Goal: Information Seeking & Learning: Learn about a topic

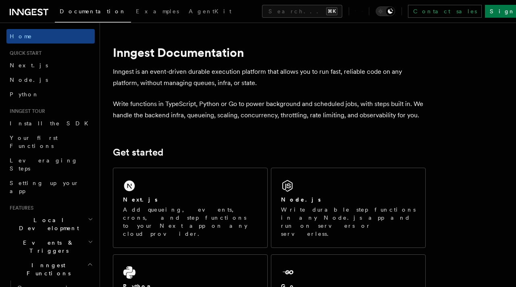
click at [219, 74] on p "Inngest is an event-driven durable execution platform that allows you to run fa…" at bounding box center [269, 77] width 313 height 23
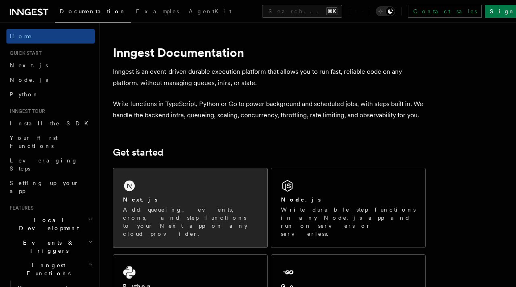
click at [214, 194] on div "Next.js Add queueing, events, crons, and step functions to your Next app on any…" at bounding box center [190, 207] width 154 height 79
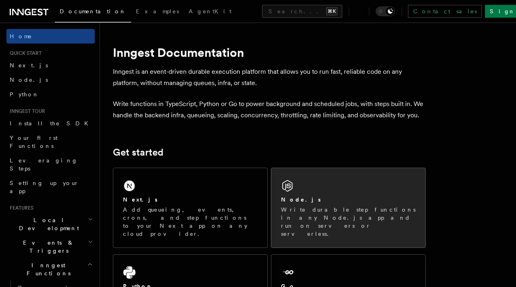
click at [370, 219] on p "Write durable step functions in any Node.js app and run on servers or serverles…" at bounding box center [348, 222] width 135 height 32
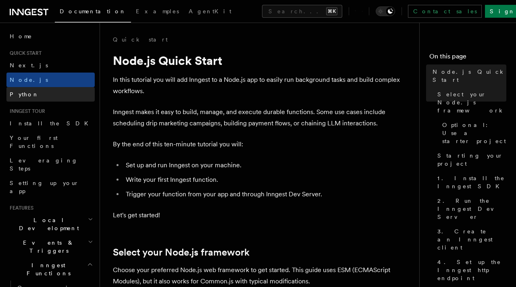
click at [32, 96] on link "Python" at bounding box center [50, 94] width 88 height 15
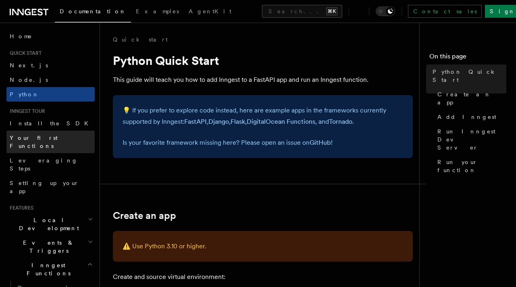
click at [41, 137] on span "Your first Functions" at bounding box center [34, 142] width 48 height 15
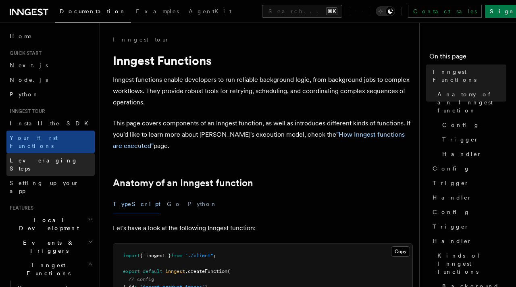
click at [46, 157] on span "Leveraging Steps" at bounding box center [44, 164] width 68 height 15
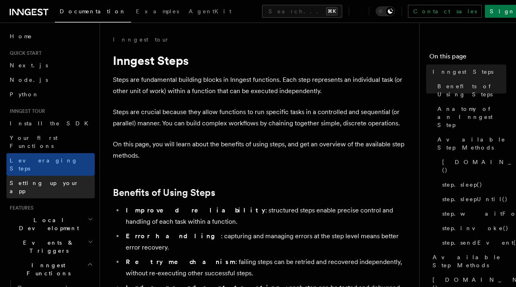
click at [49, 180] on span "Setting up your app" at bounding box center [44, 187] width 69 height 15
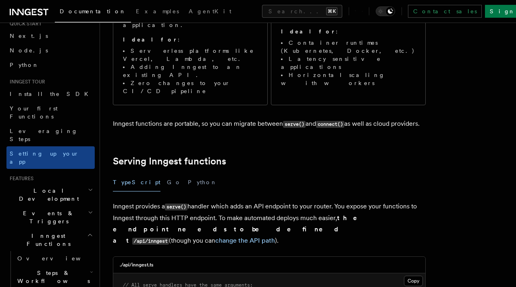
scroll to position [34, 0]
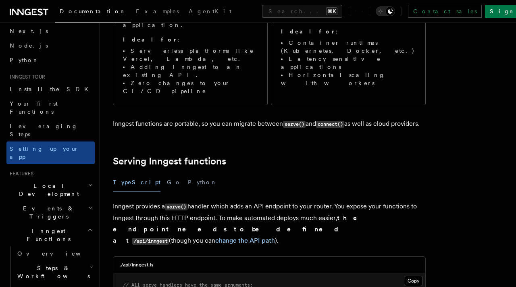
click at [33, 179] on h2 "Local Development" at bounding box center [50, 190] width 88 height 23
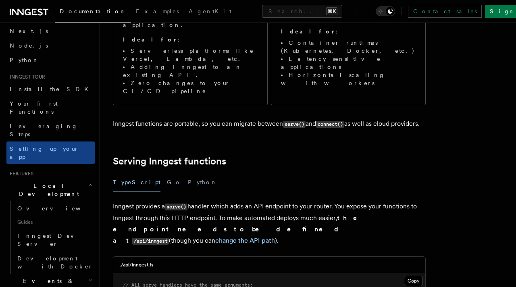
click at [31, 277] on span "Events & Triggers" at bounding box center [46, 285] width 81 height 16
click at [34, 201] on link "Overview" at bounding box center [54, 208] width 81 height 15
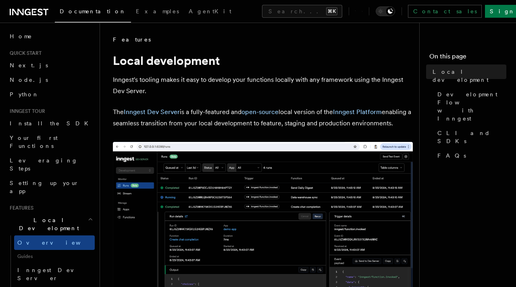
scroll to position [1, 0]
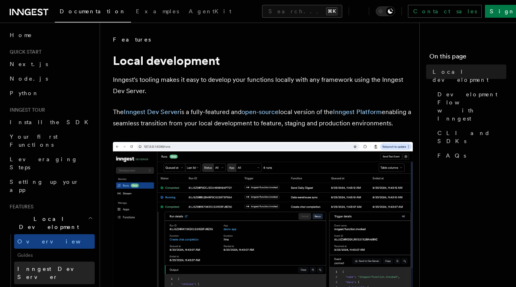
click at [40, 265] on span "Inngest Dev Server" at bounding box center [55, 273] width 77 height 16
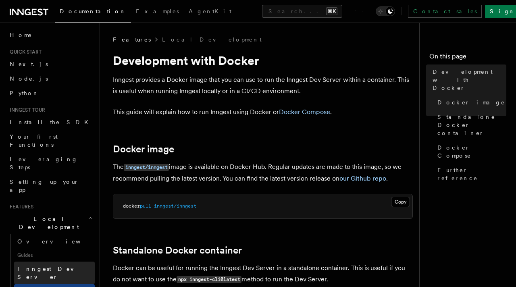
click at [24, 266] on span "Inngest Dev Server" at bounding box center [51, 273] width 69 height 15
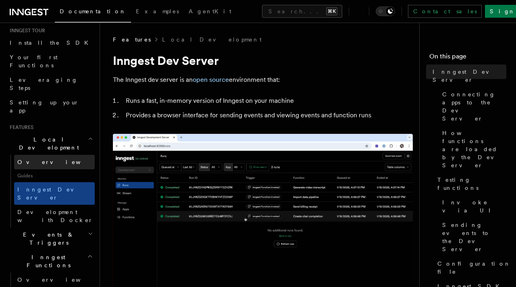
scroll to position [86, 0]
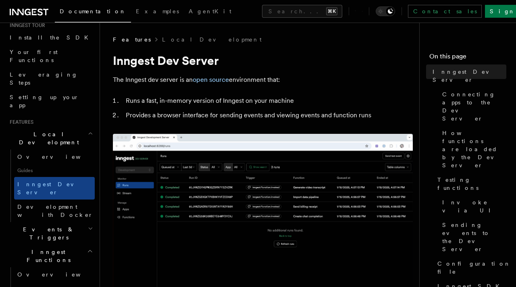
click at [44, 222] on h2 "Events & Triggers" at bounding box center [50, 233] width 88 height 23
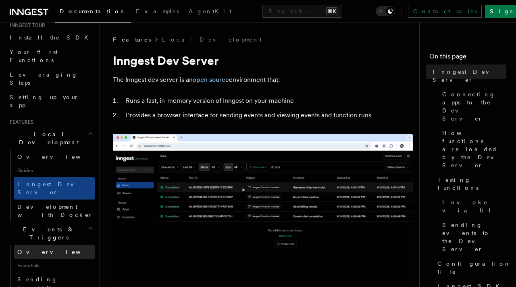
click at [38, 249] on span "Overview" at bounding box center [58, 252] width 83 height 6
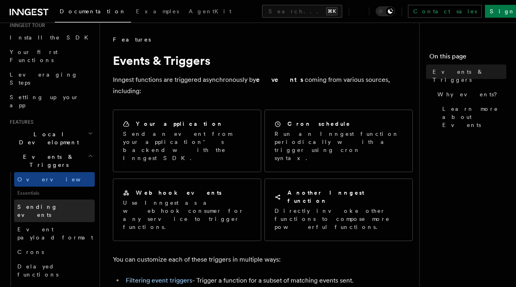
click at [44, 204] on span "Sending events" at bounding box center [37, 211] width 40 height 15
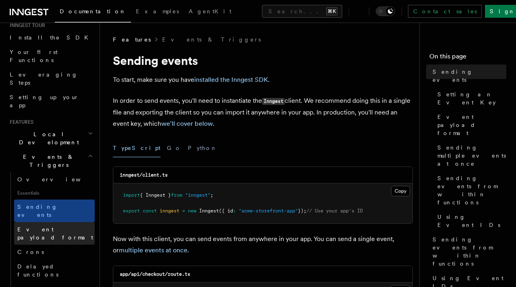
click at [24, 222] on link "Event payload format" at bounding box center [54, 233] width 81 height 23
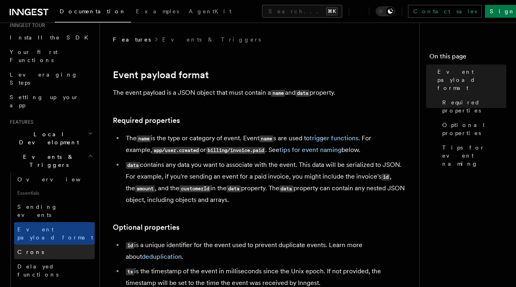
click at [45, 245] on link "Crons" at bounding box center [54, 252] width 81 height 15
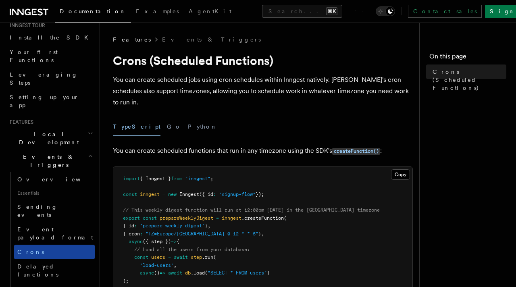
click at [50, 245] on link "Crons" at bounding box center [54, 252] width 81 height 15
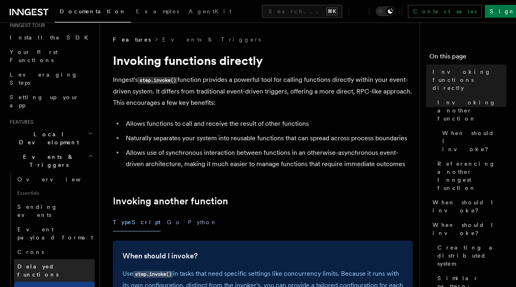
click at [38, 259] on link "Delayed functions" at bounding box center [54, 270] width 81 height 23
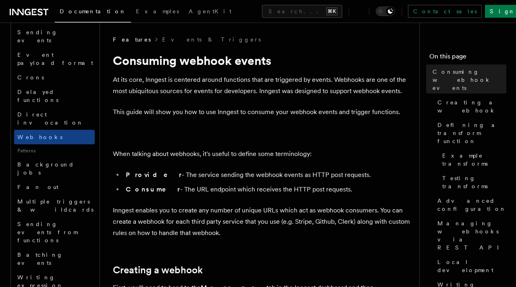
scroll to position [280, 0]
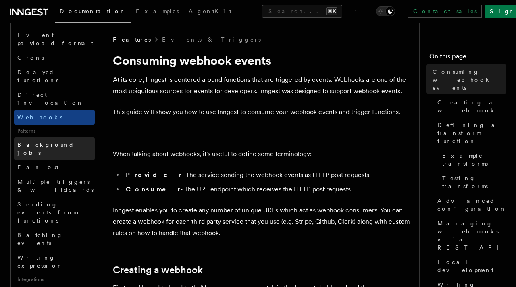
click at [44, 142] on span "Background jobs" at bounding box center [45, 149] width 57 height 15
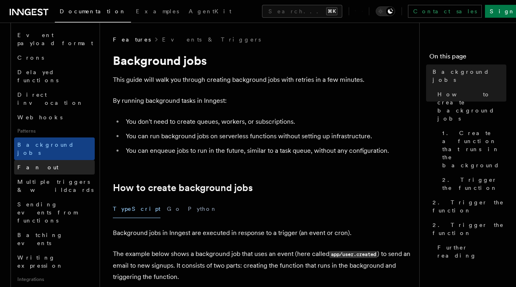
click at [58, 160] on link "Fan out" at bounding box center [54, 167] width 81 height 15
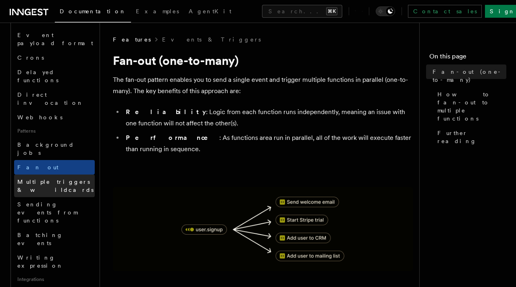
click at [46, 179] on span "Multiple triggers & wildcards" at bounding box center [55, 186] width 76 height 15
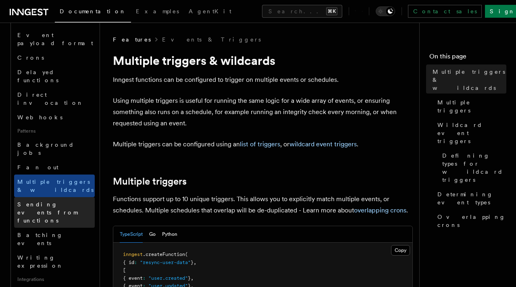
click at [54, 201] on span "Sending events from functions" at bounding box center [47, 212] width 60 height 23
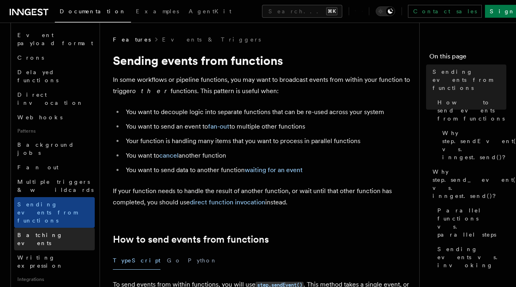
click at [46, 232] on span "Batching events" at bounding box center [40, 239] width 46 height 15
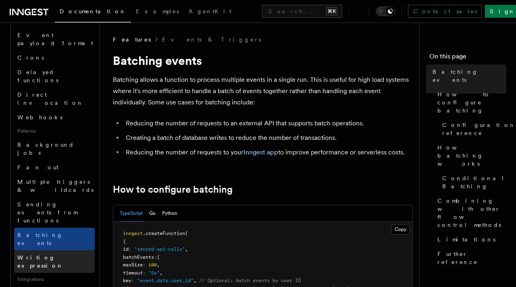
click at [54, 254] on span "Writing expression" at bounding box center [40, 261] width 46 height 15
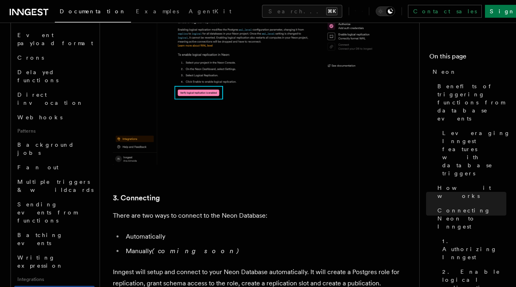
scroll to position [1785, 0]
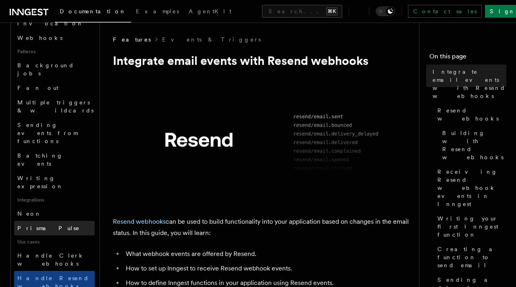
scroll to position [472, 0]
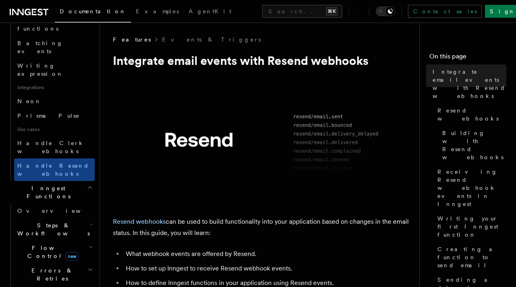
click at [28, 221] on span "Steps & Workflows" at bounding box center [52, 229] width 76 height 16
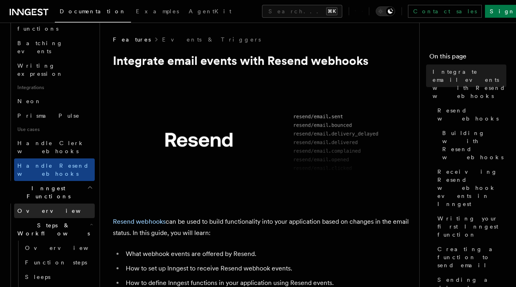
click at [24, 208] on span "Overview" at bounding box center [58, 211] width 83 height 6
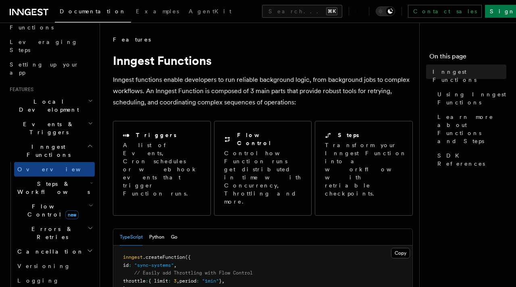
scroll to position [119, 0]
click at [66, 176] on h2 "Steps & Workflows" at bounding box center [54, 187] width 81 height 23
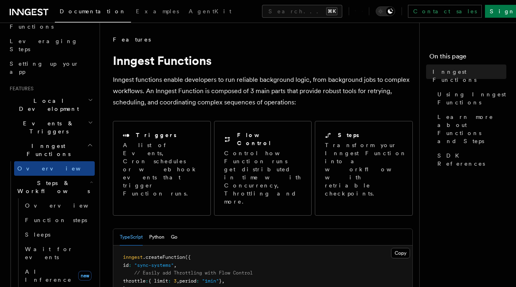
click at [66, 176] on h2 "Steps & Workflows" at bounding box center [54, 187] width 81 height 23
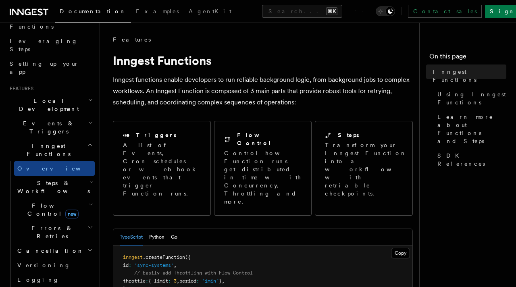
click at [47, 202] on span "Flow Control new" at bounding box center [51, 210] width 75 height 16
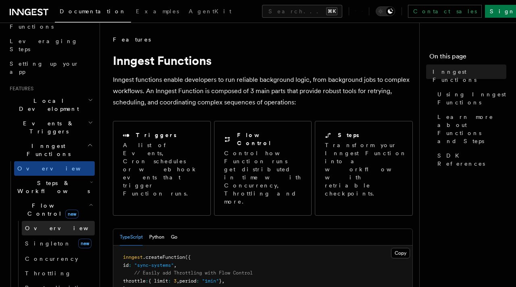
click at [38, 225] on span "Overview" at bounding box center [66, 228] width 83 height 6
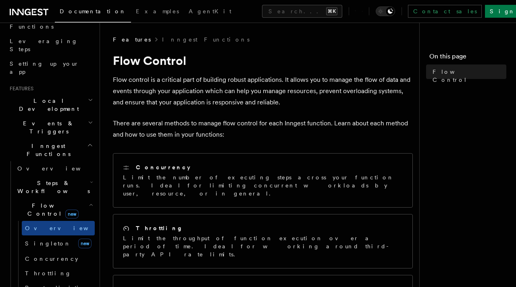
click at [40, 179] on span "Steps & Workflows" at bounding box center [52, 187] width 76 height 16
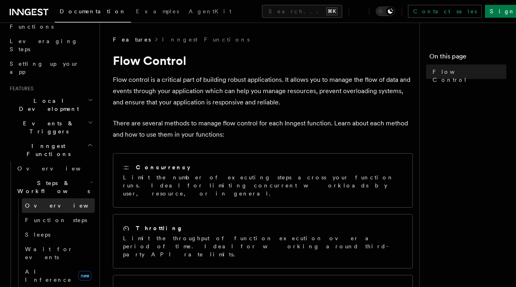
click at [42, 202] on span "Overview" at bounding box center [66, 206] width 83 height 8
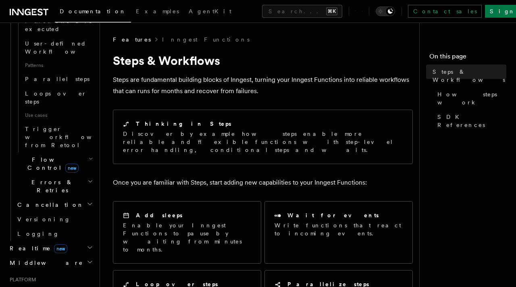
scroll to position [530, 0]
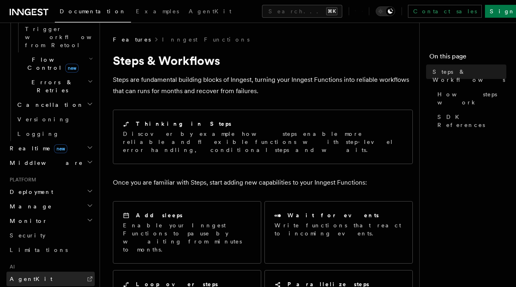
click at [42, 272] on link "AgentKit" at bounding box center [50, 279] width 88 height 15
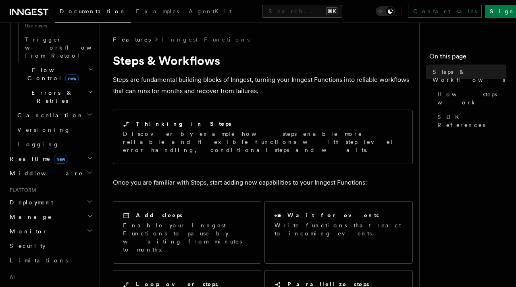
scroll to position [520, 0]
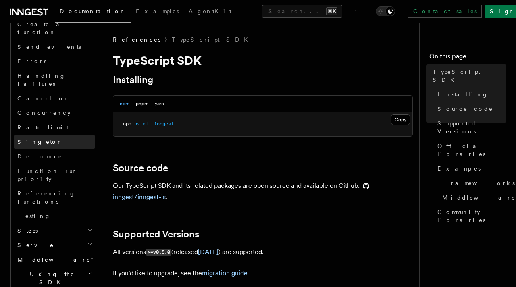
scroll to position [619, 0]
